Goal: Navigation & Orientation: Go to known website

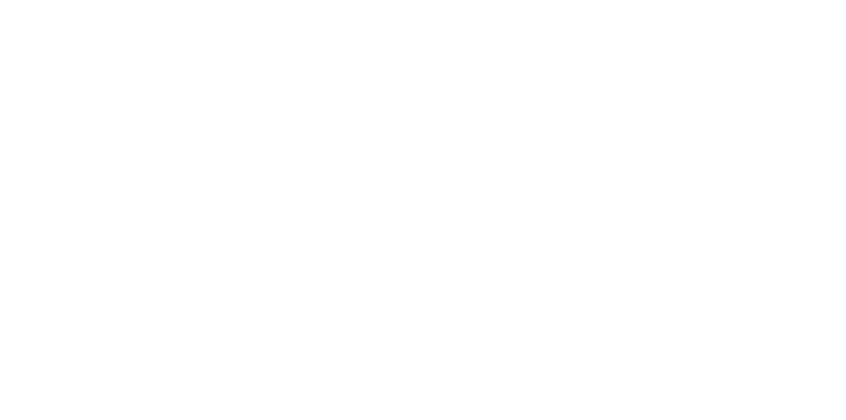
click at [149, 4] on body at bounding box center [423, 4] width 839 height 0
click at [200, 4] on body at bounding box center [423, 4] width 839 height 0
